Goal: Task Accomplishment & Management: Use online tool/utility

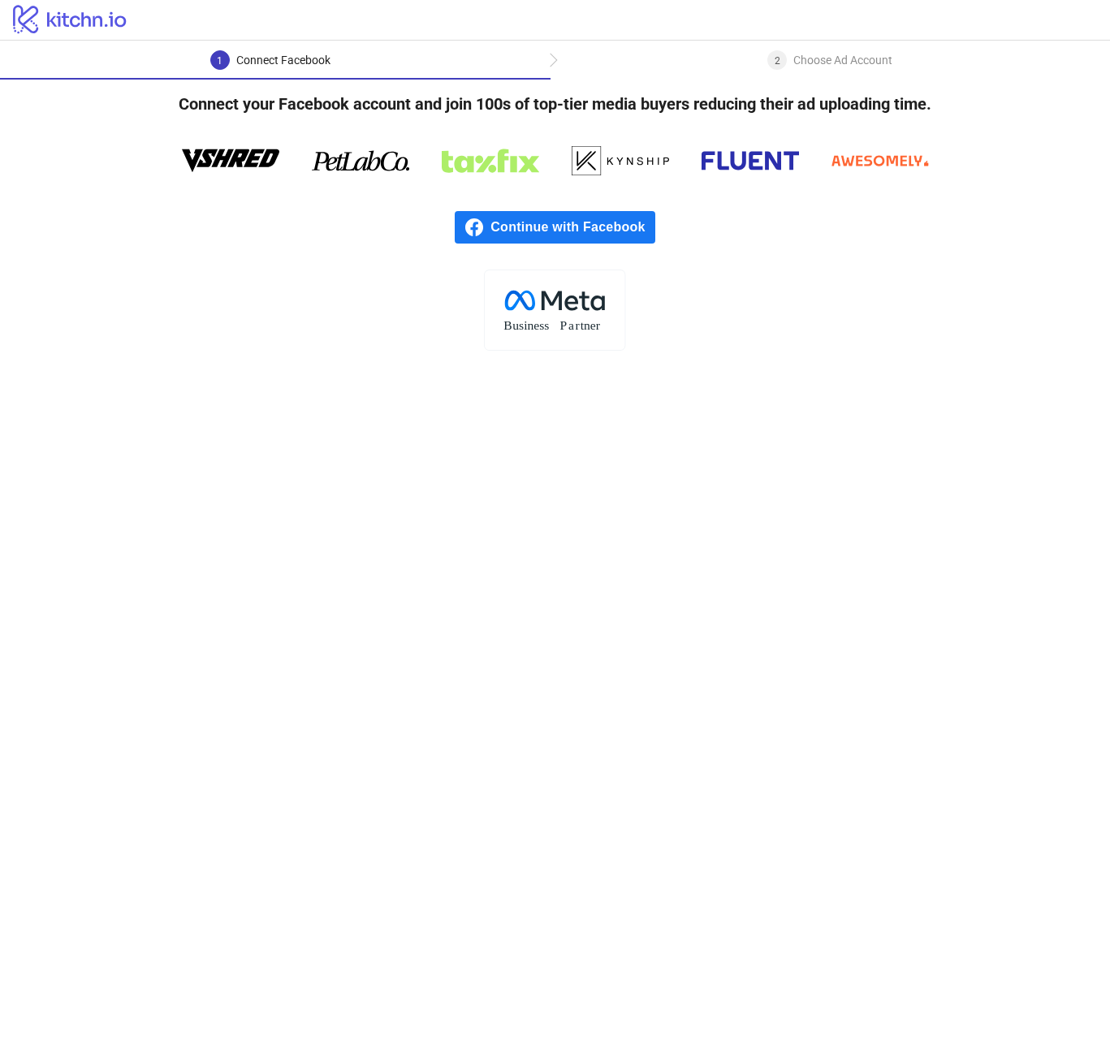
click at [551, 231] on span "Continue with Facebook" at bounding box center [573, 227] width 164 height 32
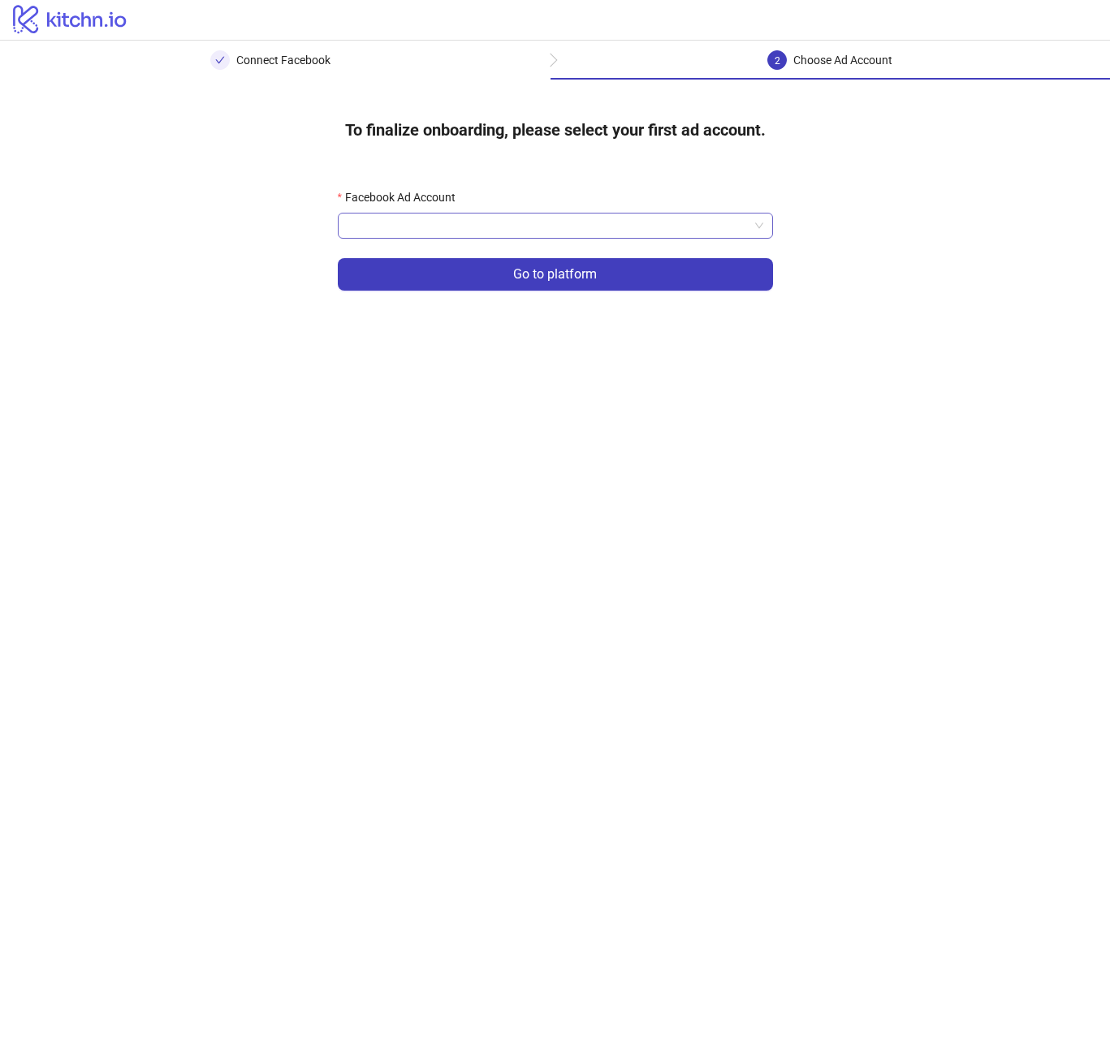
click at [448, 218] on input "Facebook Ad Account" at bounding box center [548, 226] width 401 height 24
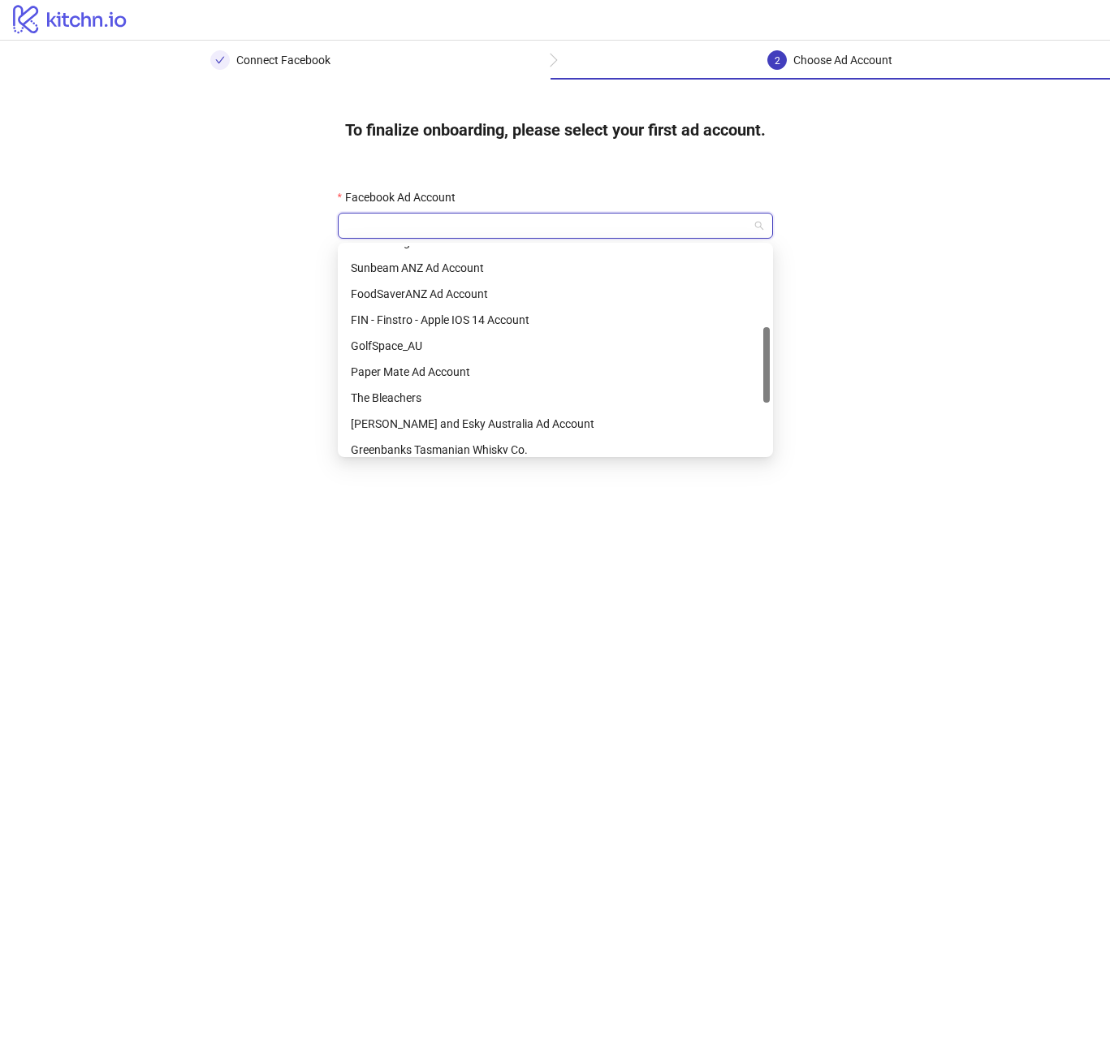
scroll to position [224, 0]
click at [448, 402] on div "The Bleachers" at bounding box center [555, 399] width 409 height 18
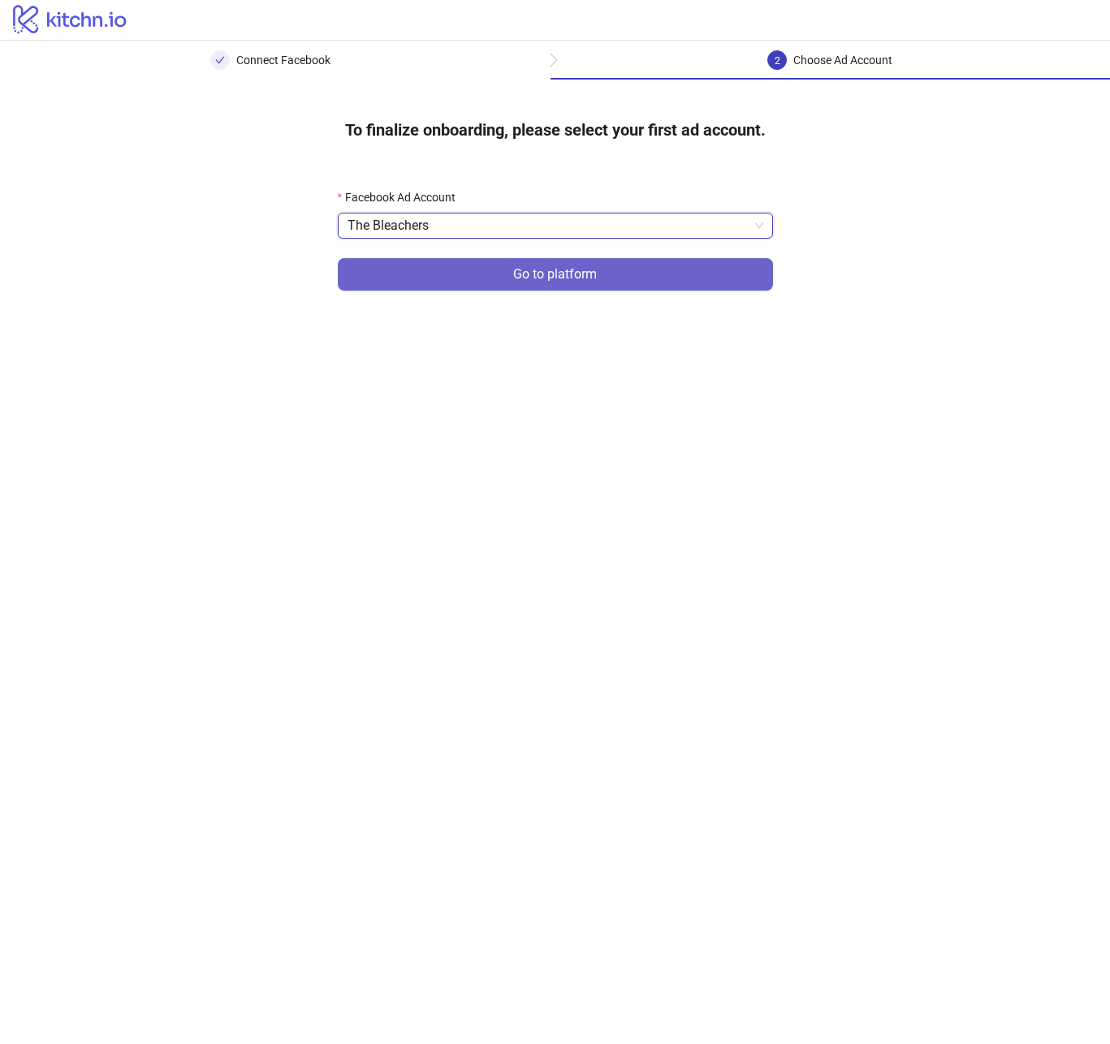
click at [535, 278] on span "Go to platform" at bounding box center [555, 274] width 84 height 15
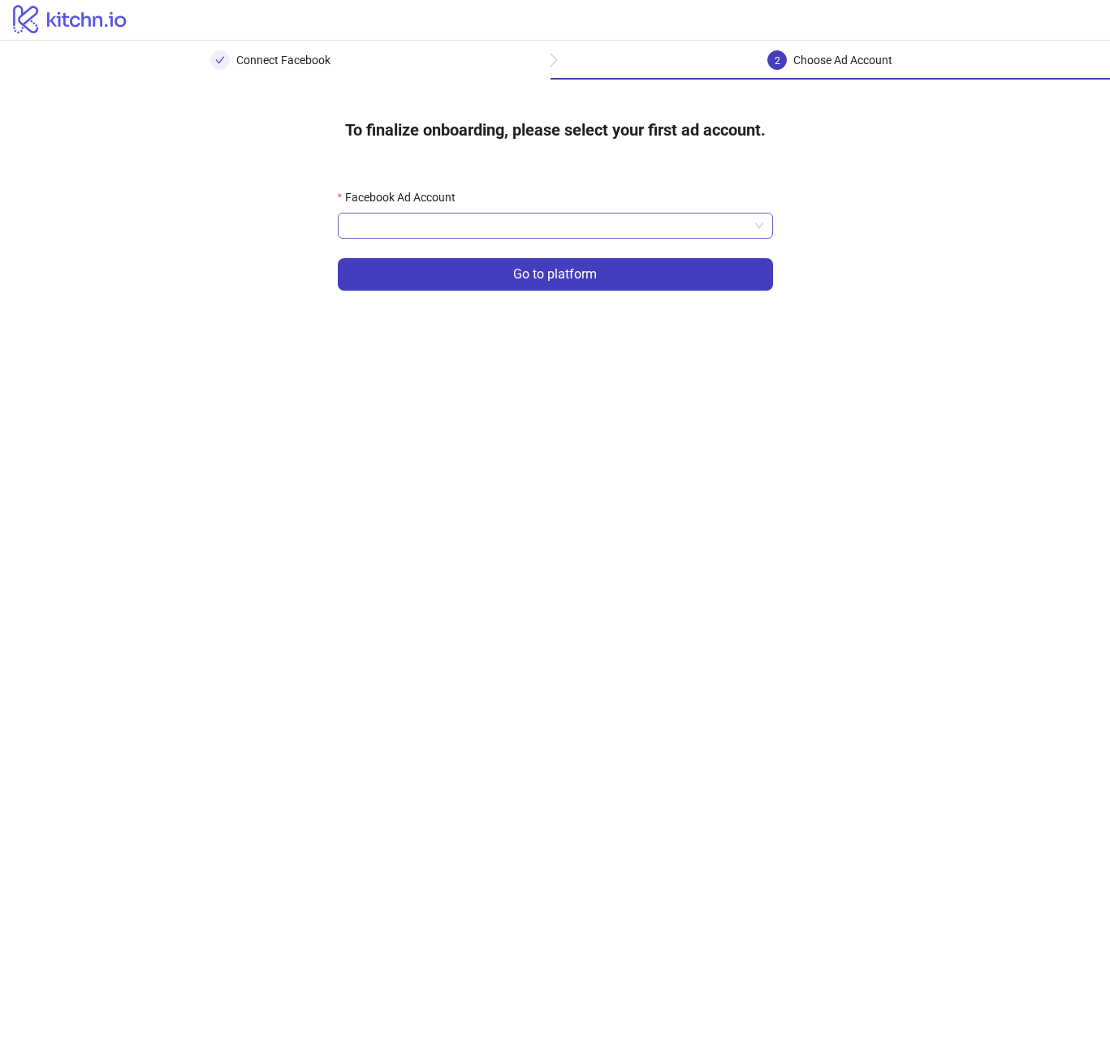
click at [492, 223] on input "Facebook Ad Account" at bounding box center [548, 226] width 401 height 24
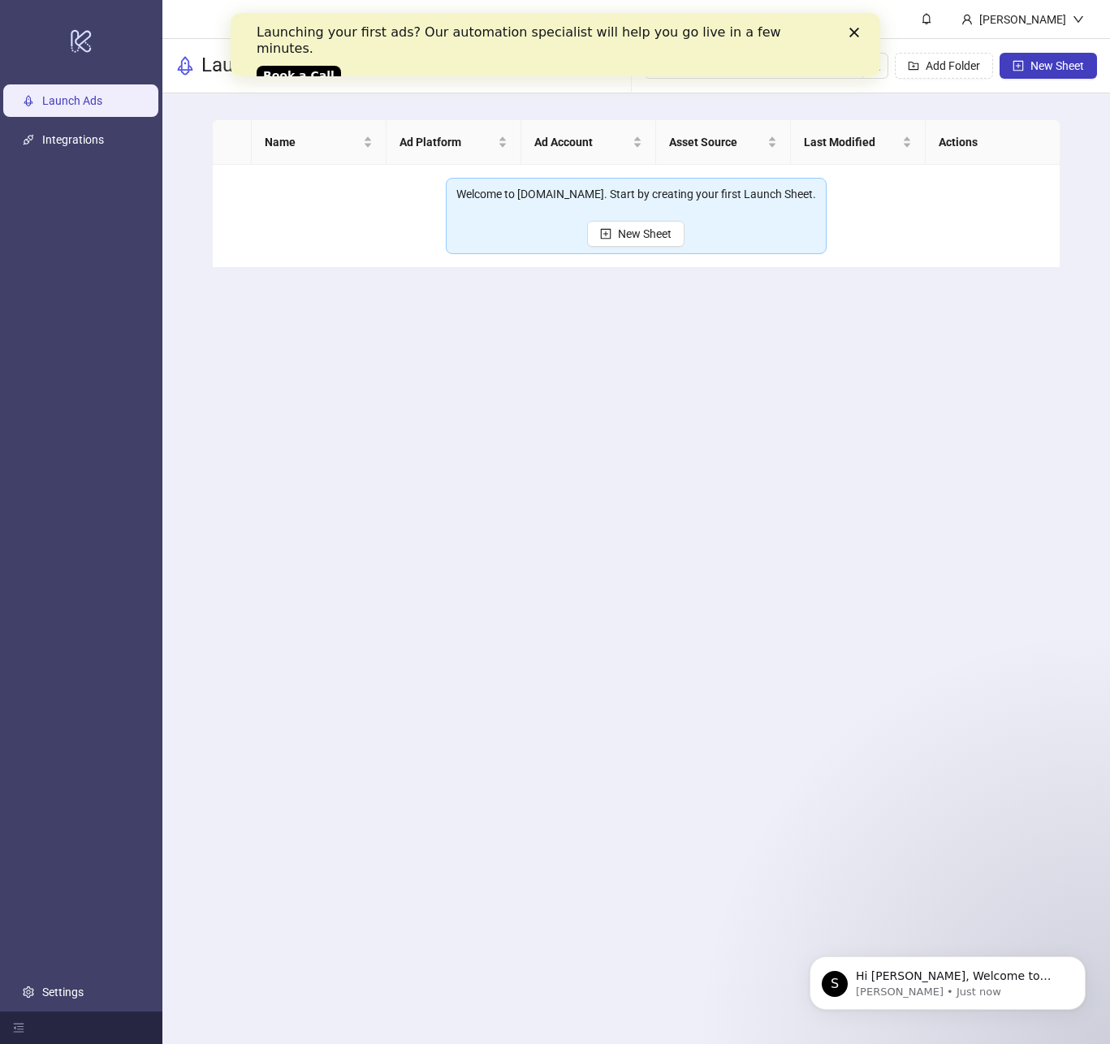
click at [852, 29] on icon "Close" at bounding box center [854, 33] width 10 height 10
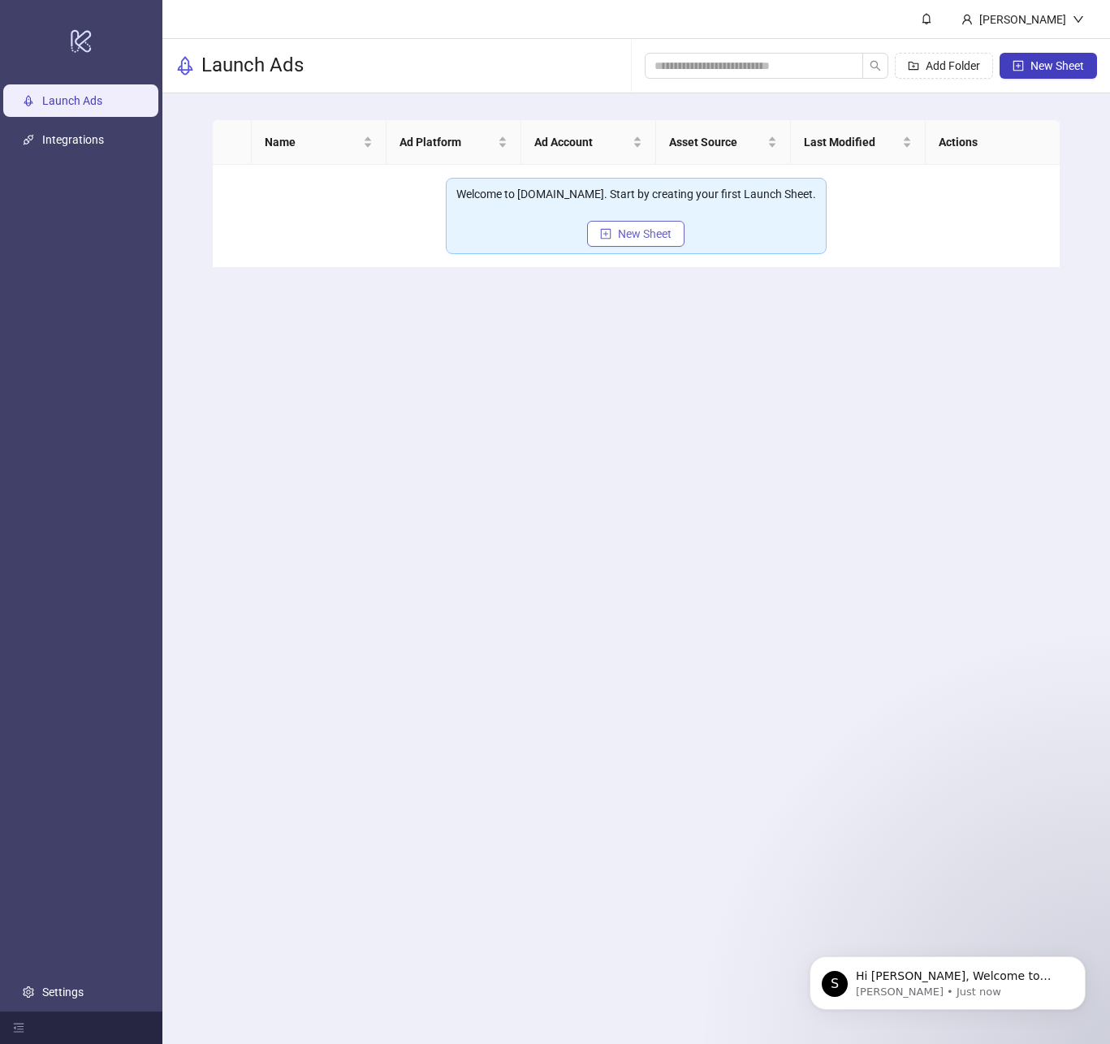
click at [649, 231] on span "New Sheet" at bounding box center [645, 233] width 54 height 13
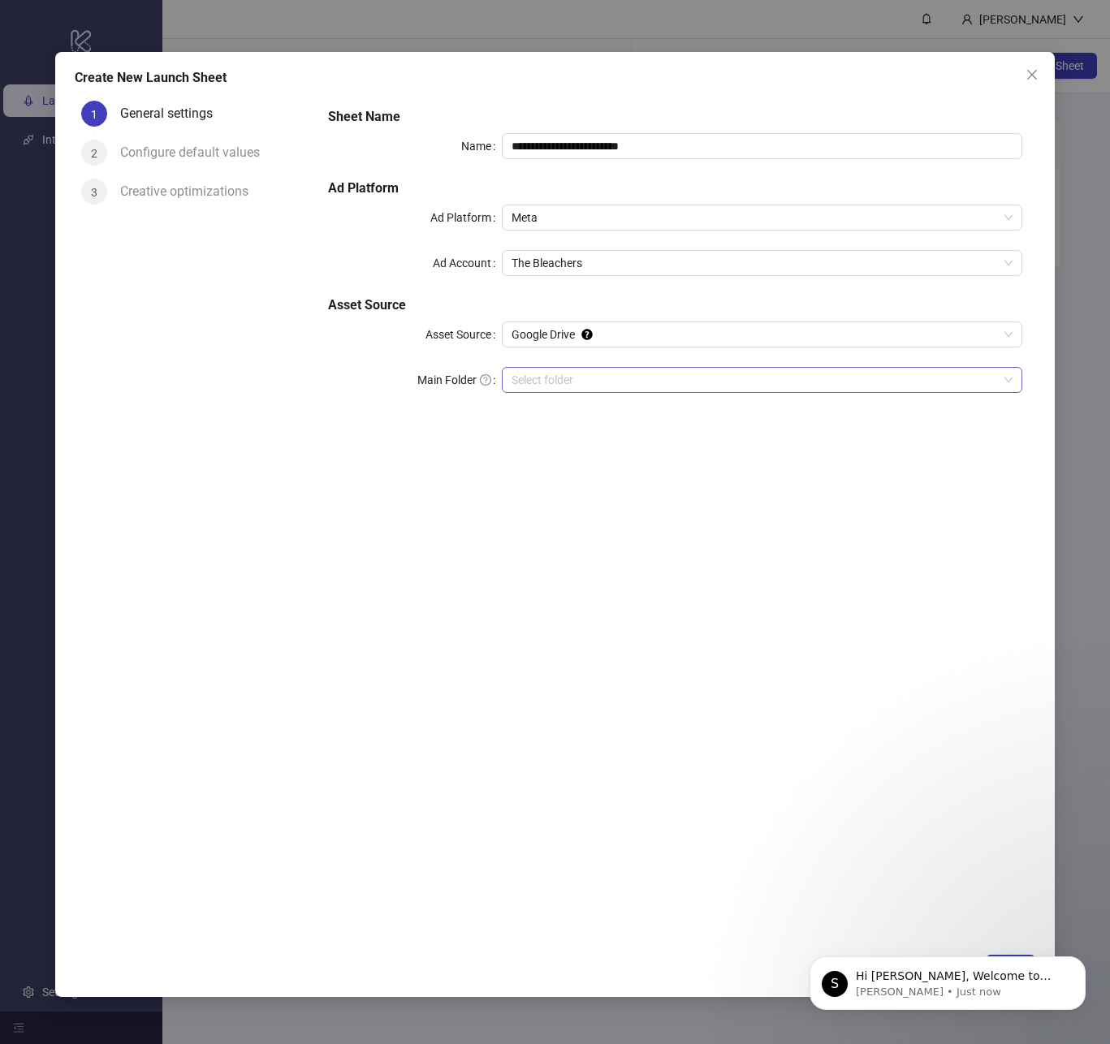
click at [560, 389] on input "Main Folder" at bounding box center [755, 380] width 487 height 24
click at [586, 380] on input "Main Folder" at bounding box center [755, 380] width 487 height 24
click at [590, 344] on span "Google Drive" at bounding box center [762, 334] width 501 height 24
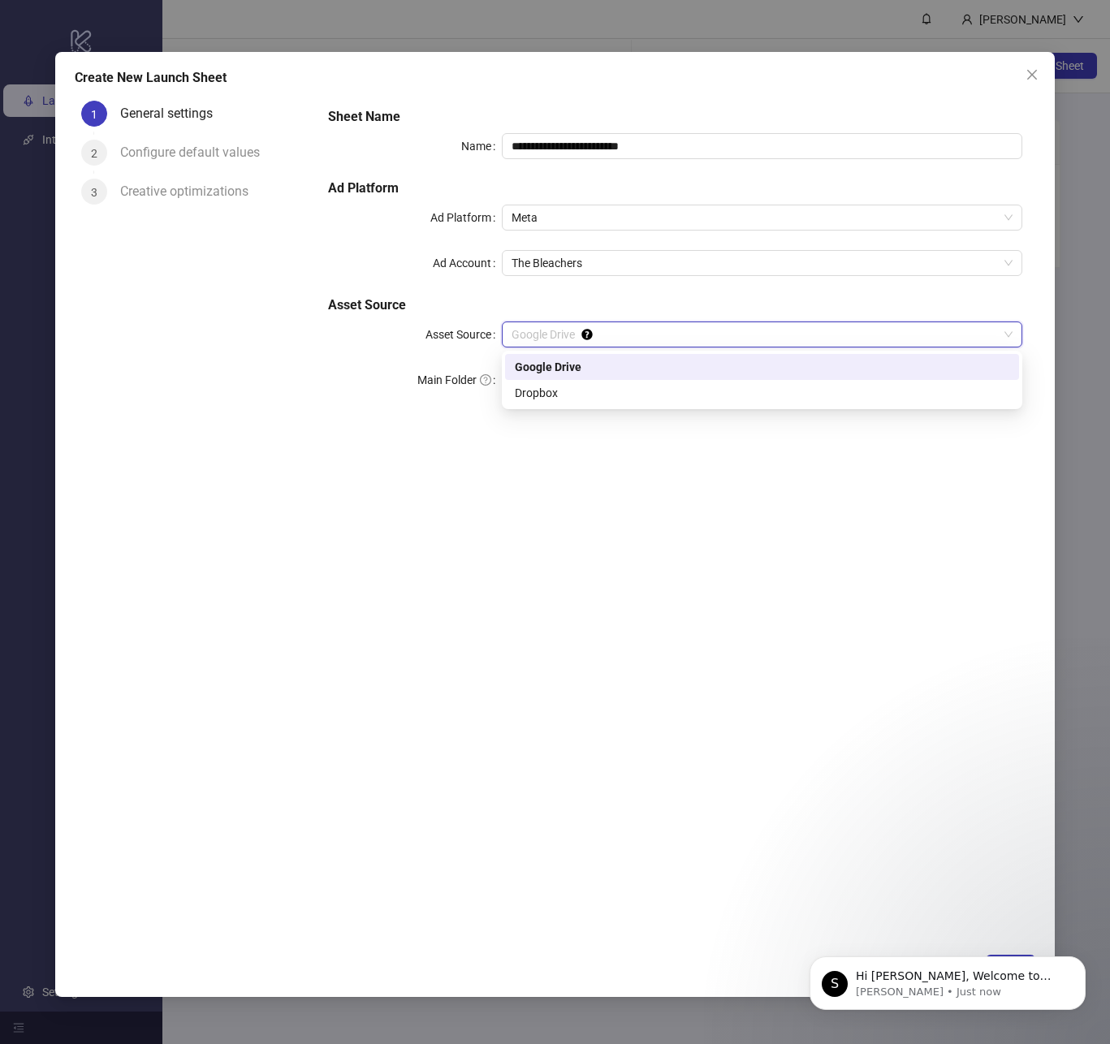
click at [585, 366] on div "Google Drive" at bounding box center [762, 367] width 495 height 18
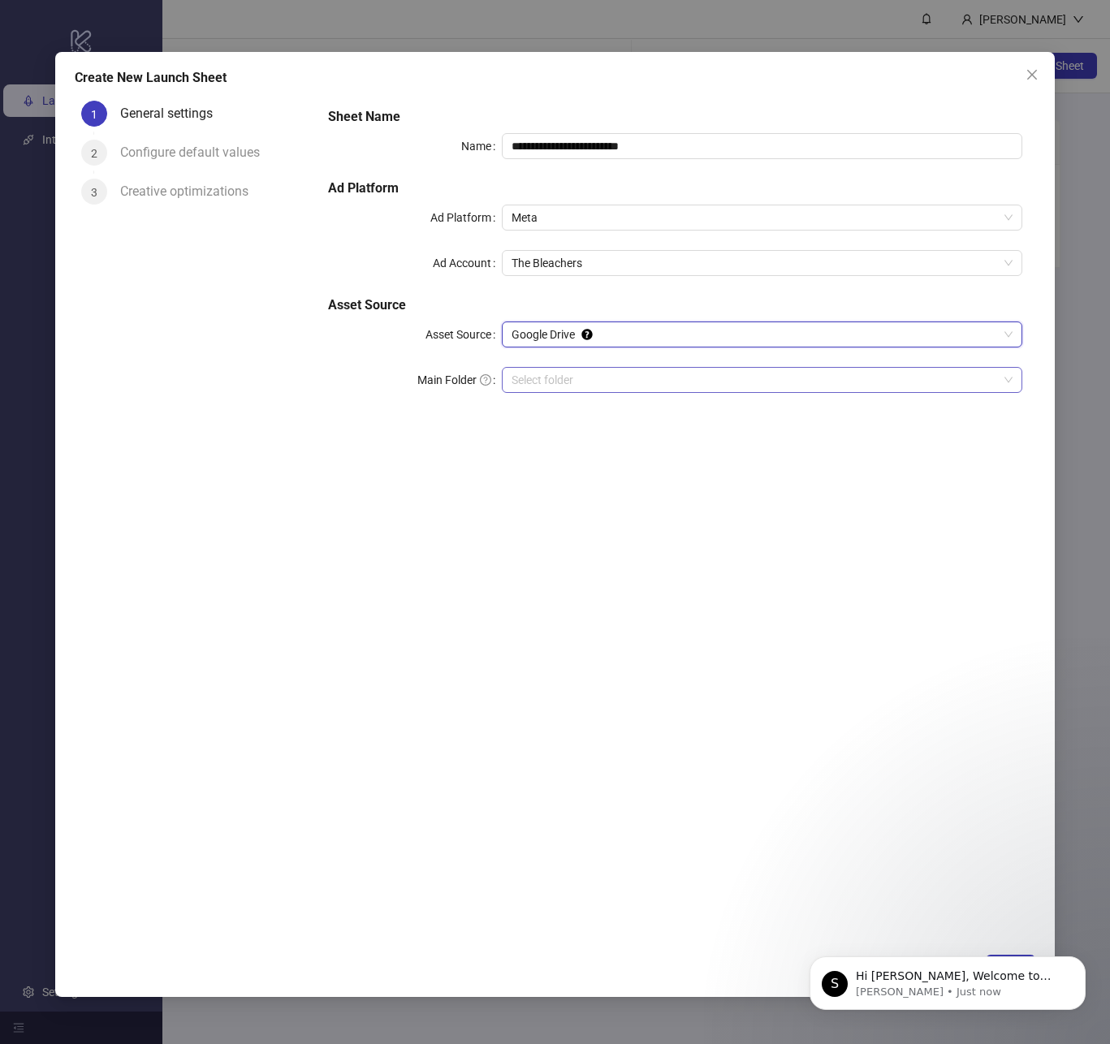
click at [572, 376] on input "Main Folder" at bounding box center [755, 380] width 487 height 24
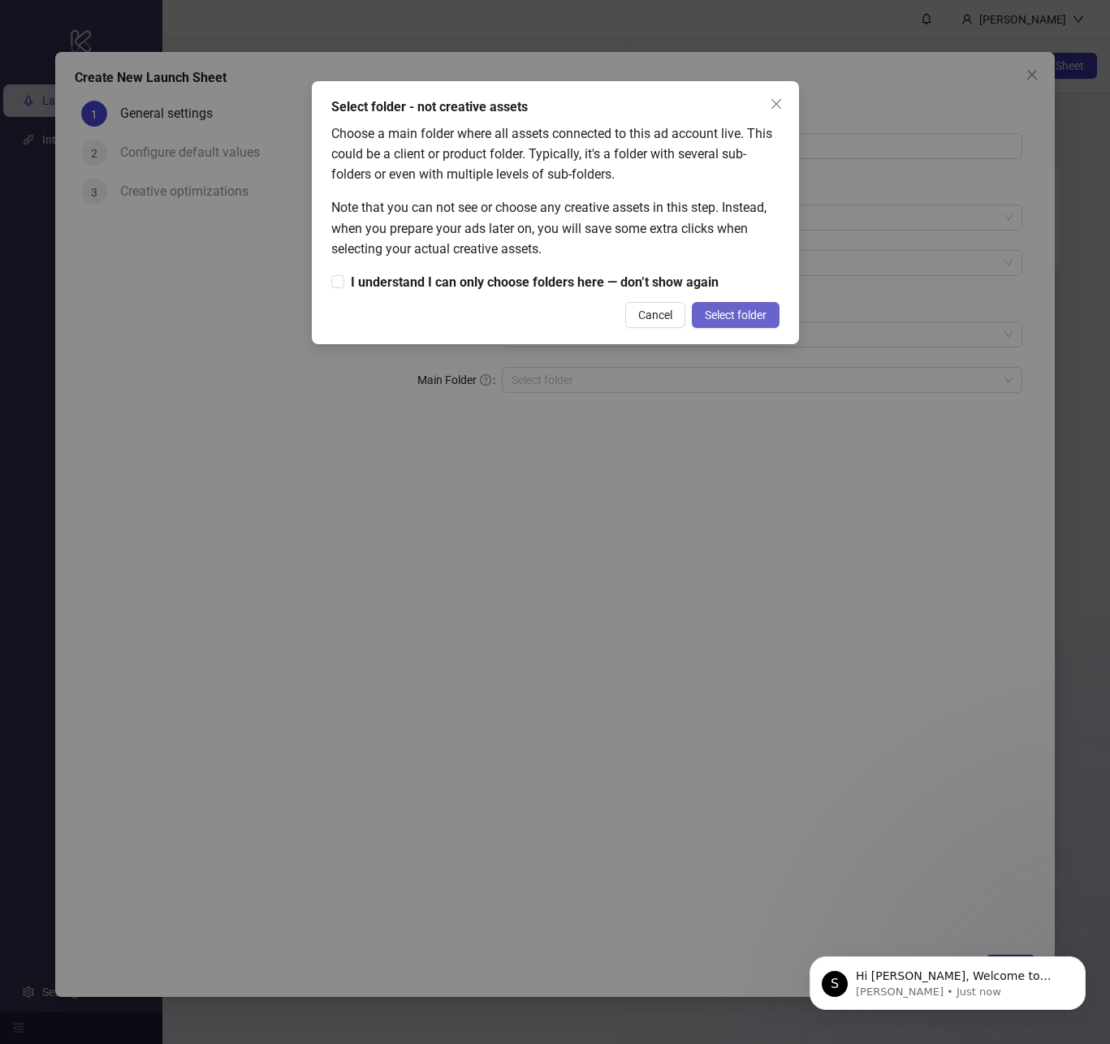
click at [723, 309] on span "Select folder" at bounding box center [736, 315] width 62 height 13
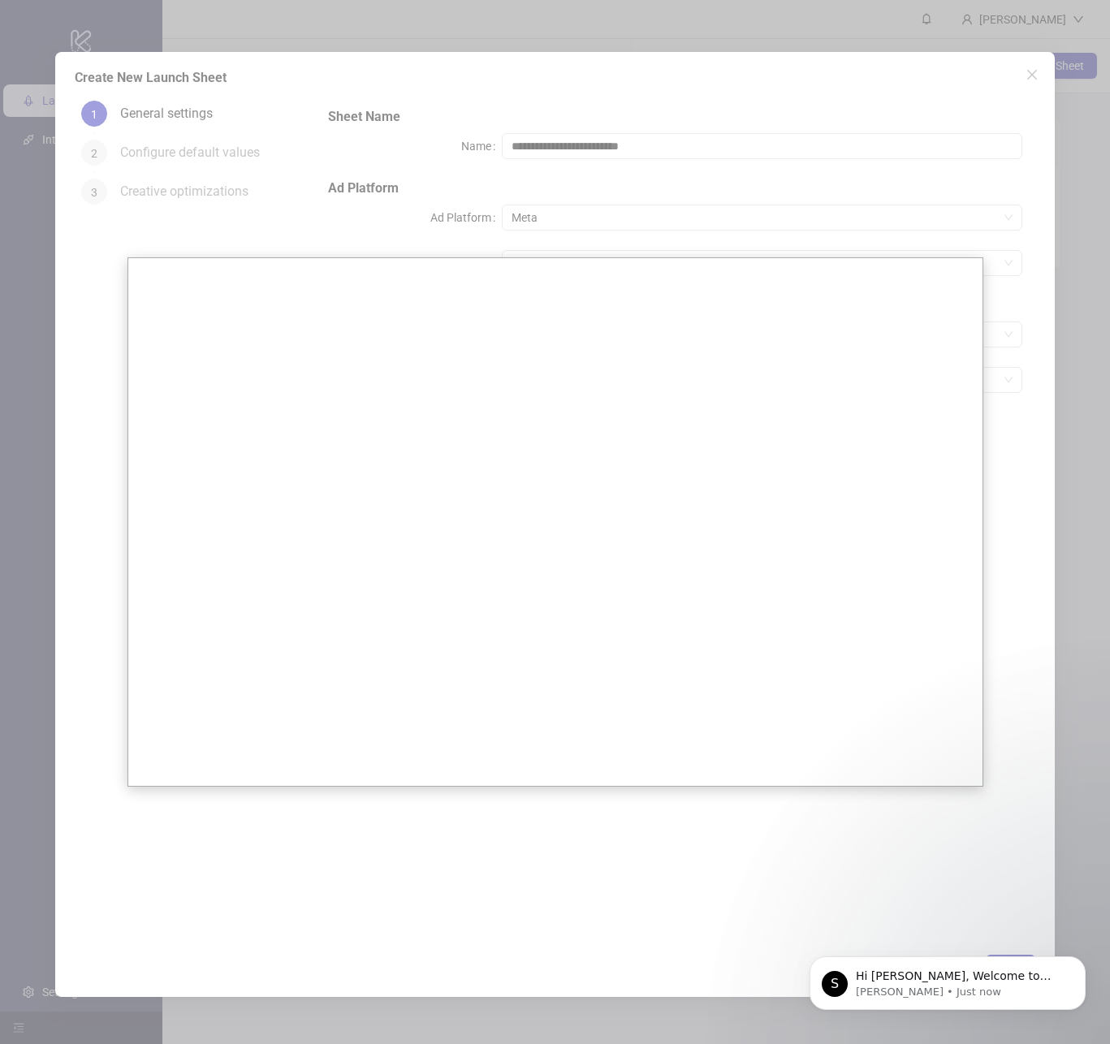
click at [525, 213] on div at bounding box center [555, 522] width 1110 height 1044
drag, startPoint x: 1028, startPoint y: 71, endPoint x: 975, endPoint y: 199, distance: 138.0
click at [1029, 72] on div at bounding box center [555, 522] width 1110 height 1044
